Goal: Find specific page/section: Find specific page/section

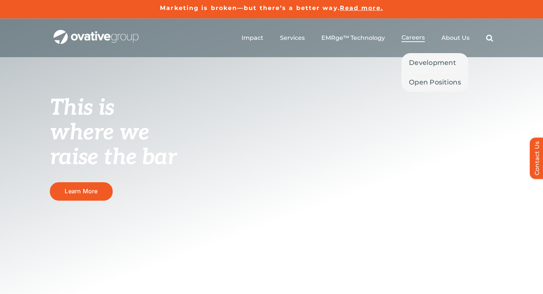
click at [411, 38] on span "Careers" at bounding box center [412, 37] width 23 height 7
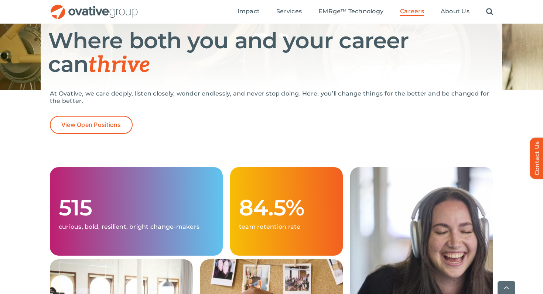
scroll to position [106, 0]
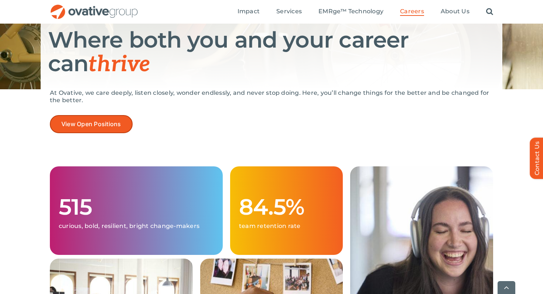
click at [93, 122] on span "View Open Positions" at bounding box center [91, 124] width 60 height 7
